Goal: Task Accomplishment & Management: Manage account settings

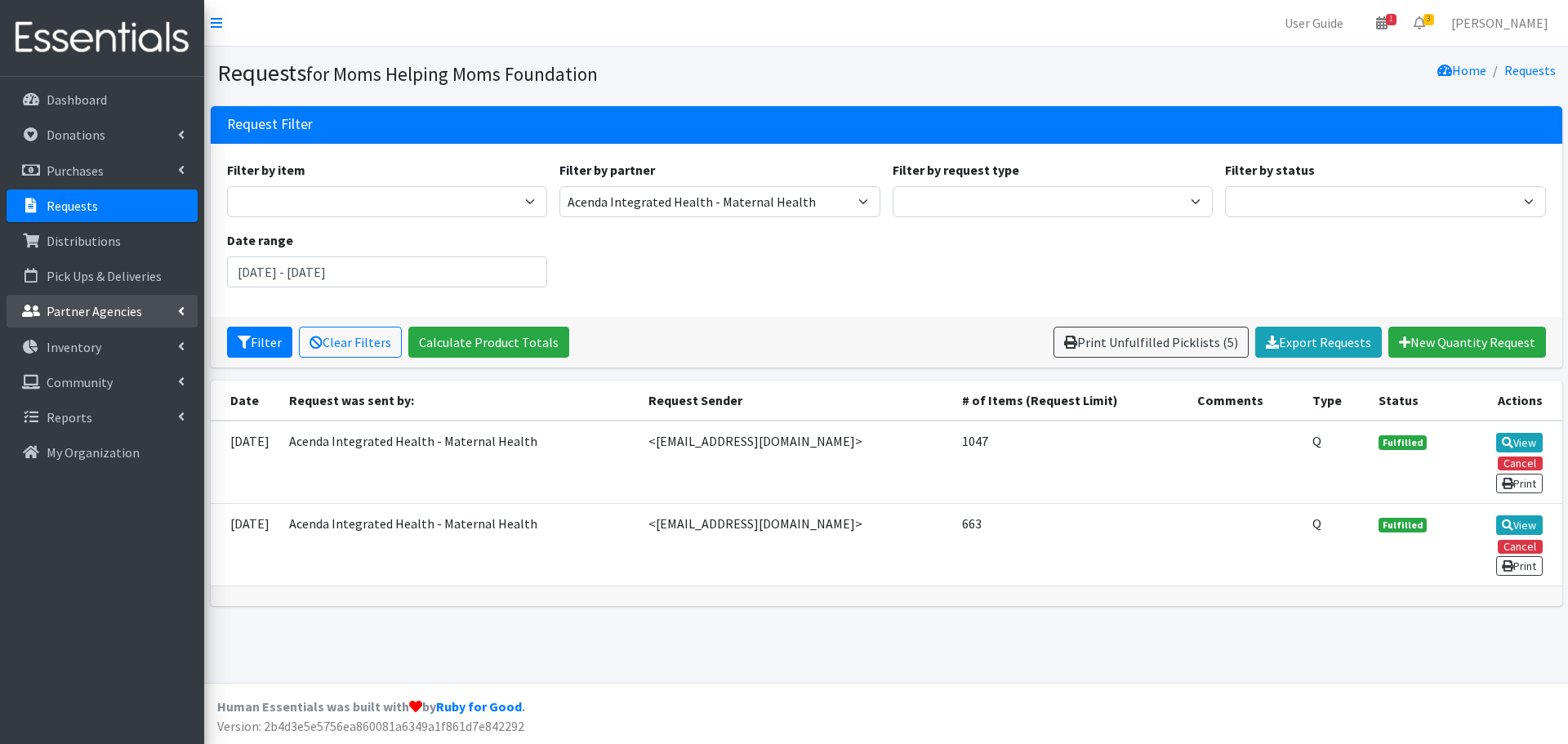
click at [97, 318] on p "Partner Agencies" at bounding box center [95, 311] width 96 height 17
click at [95, 339] on link "All Partners" at bounding box center [103, 347] width 191 height 33
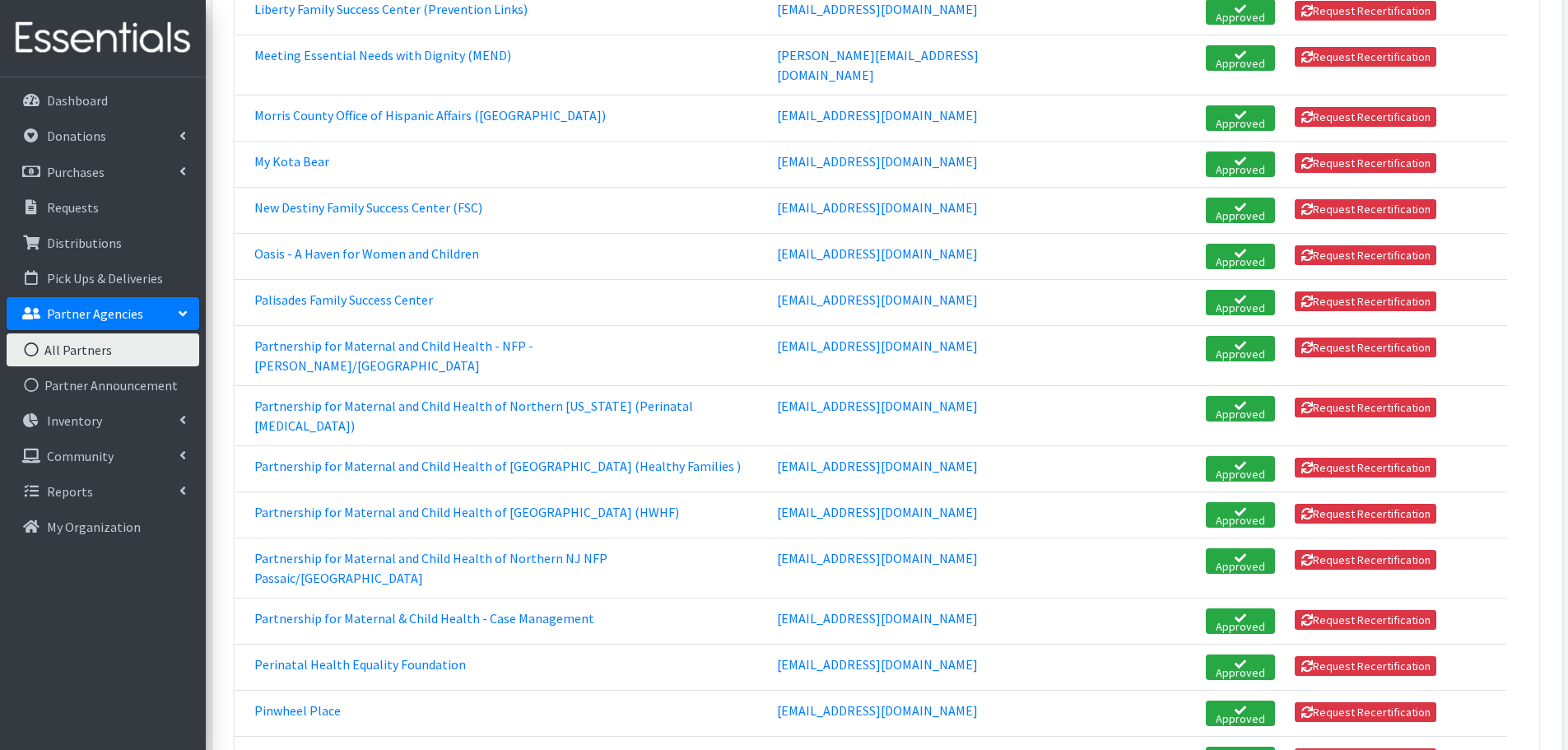
scroll to position [2470, 0]
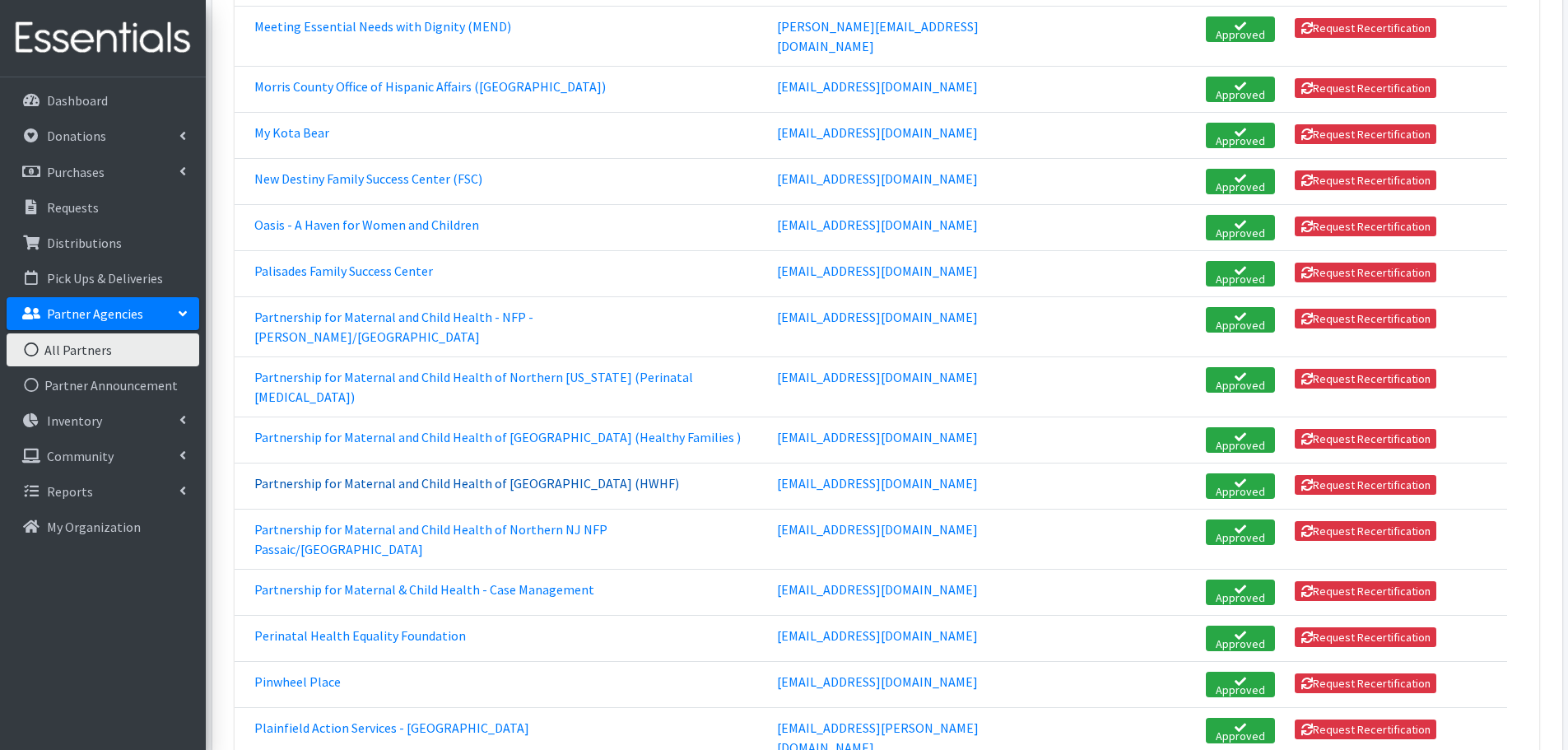
click at [388, 475] on link "Partnership for Maternal and Child Health of [GEOGRAPHIC_DATA] (HWHF)" at bounding box center [467, 483] width 424 height 17
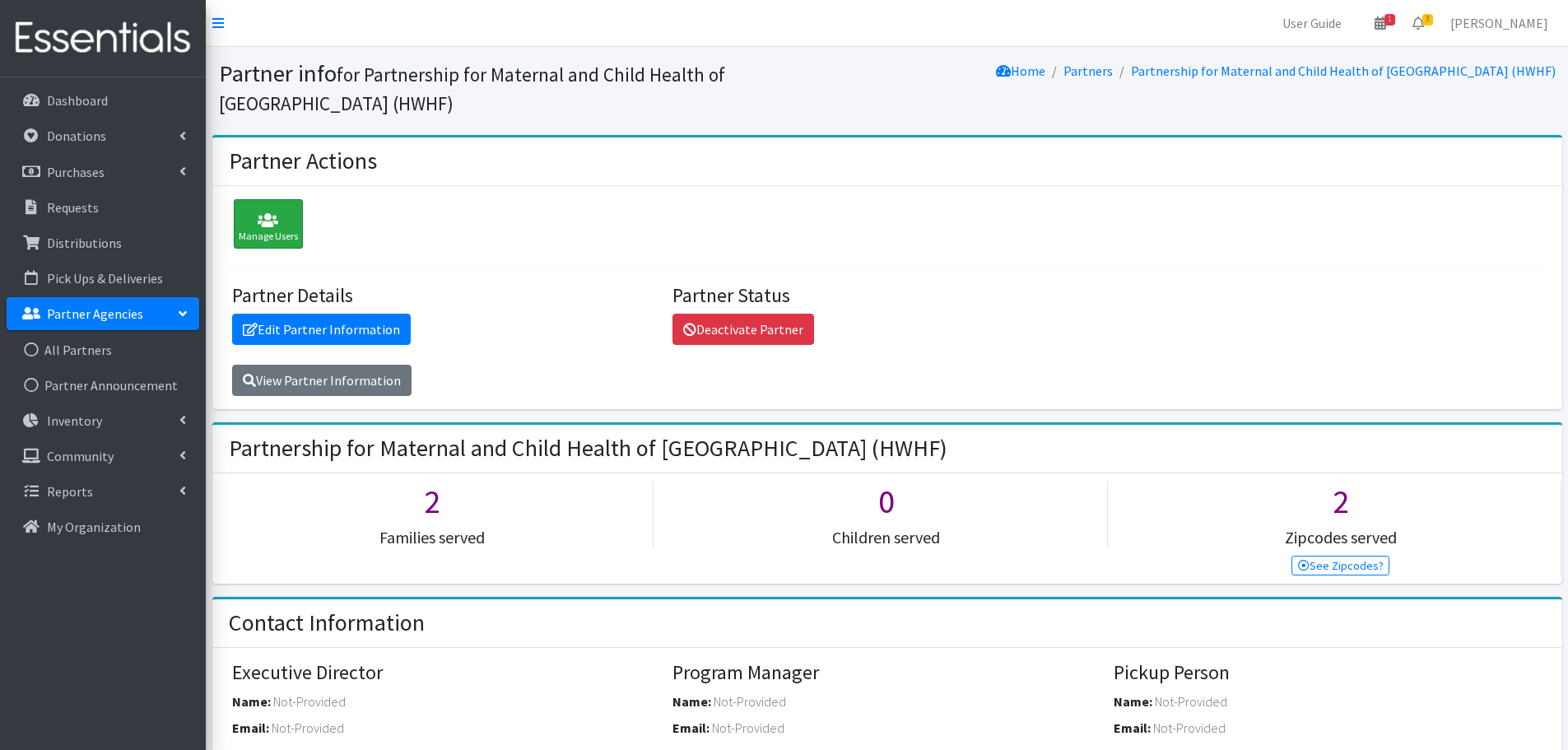
click at [252, 212] on icon at bounding box center [268, 220] width 60 height 17
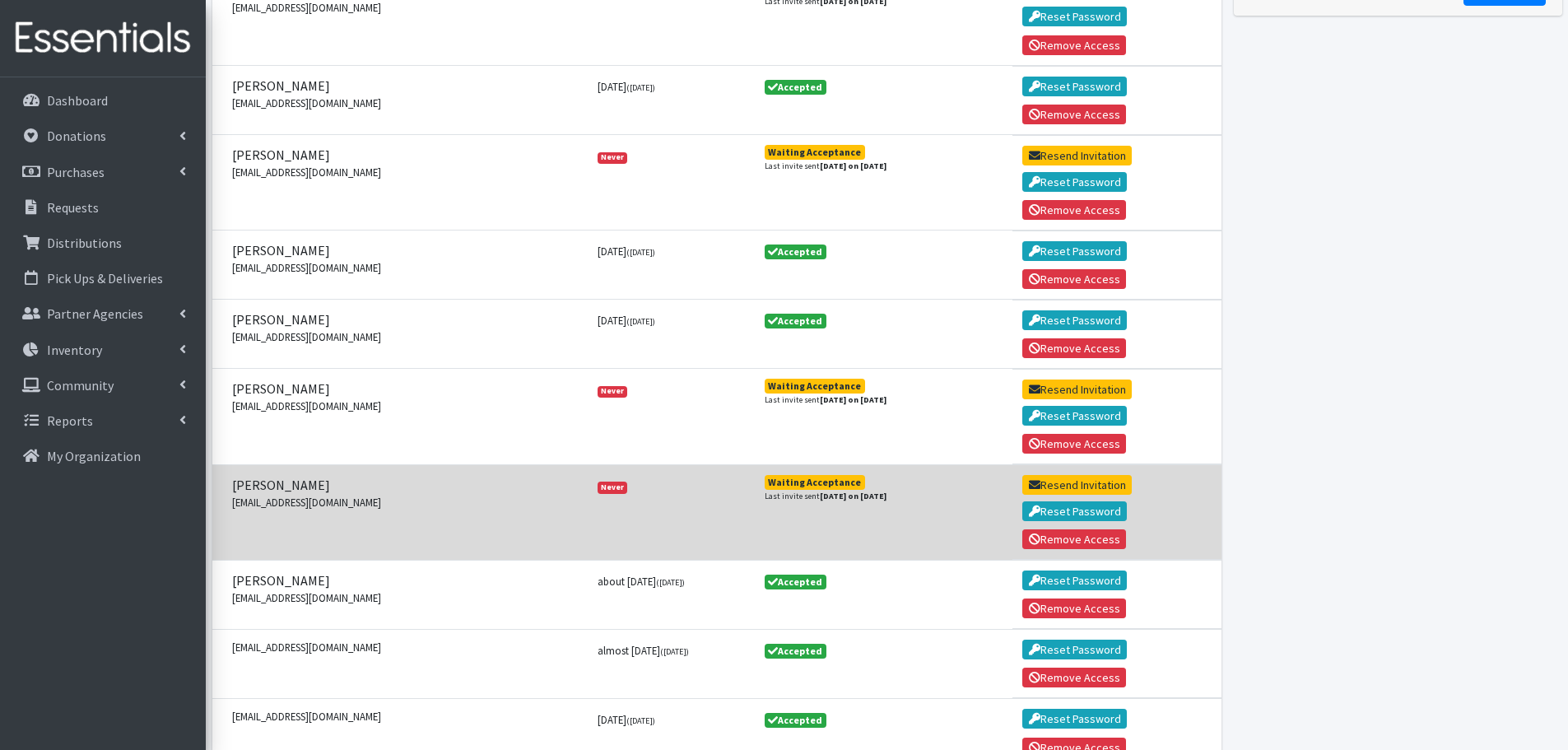
scroll to position [411, 0]
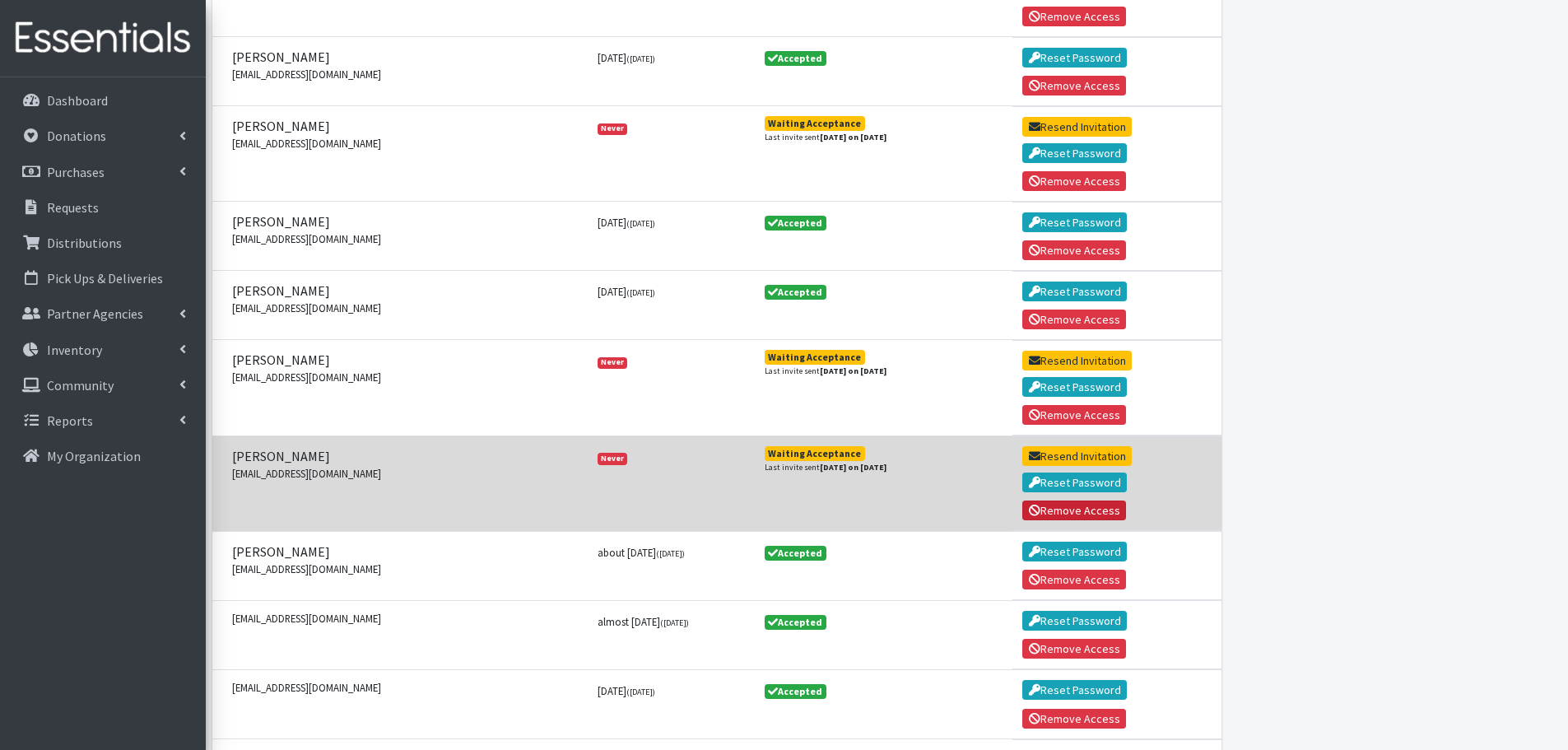
click at [1069, 504] on button "Remove Access" at bounding box center [1074, 511] width 103 height 20
